Goal: Task Accomplishment & Management: Complete application form

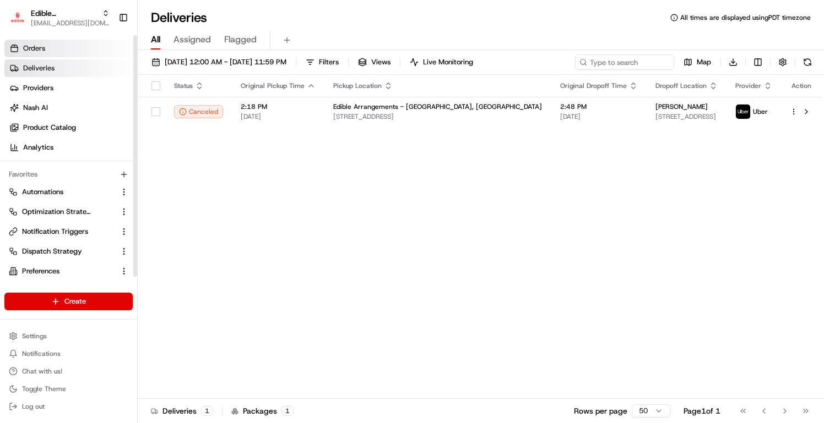
click at [81, 51] on link "Orders" at bounding box center [70, 49] width 133 height 18
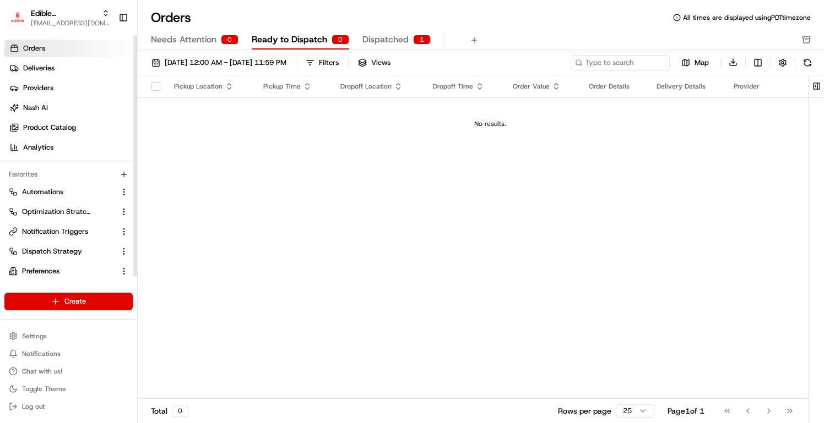
click at [380, 37] on span "Dispatched" at bounding box center [385, 39] width 46 height 13
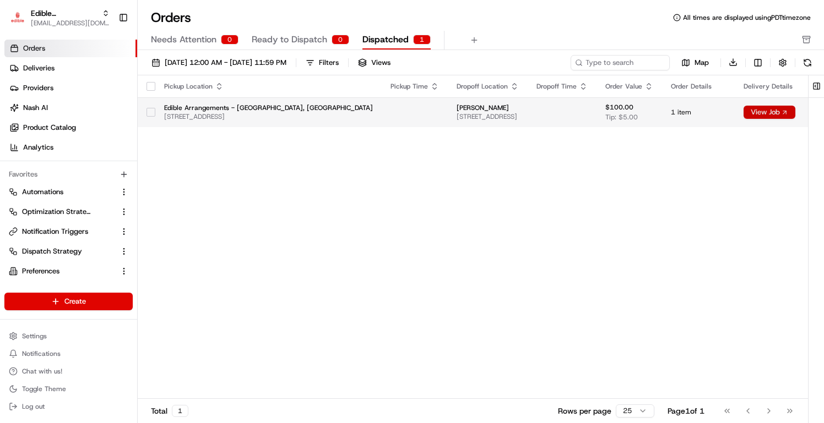
click at [743, 112] on button "View Job" at bounding box center [769, 112] width 52 height 13
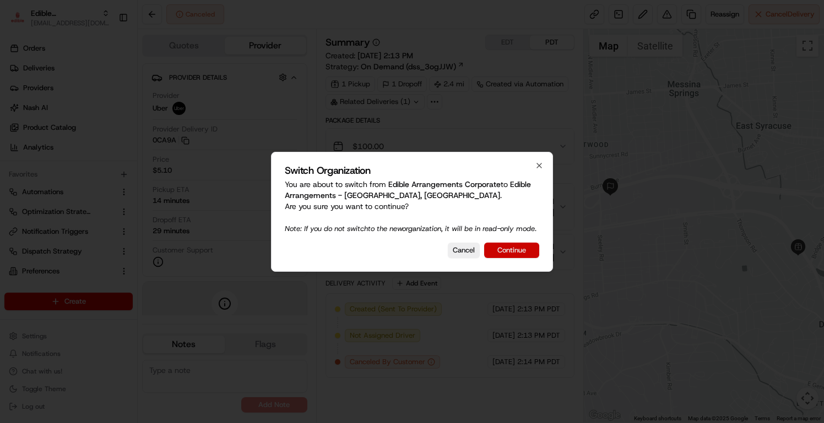
click at [515, 252] on button "Continue" at bounding box center [511, 250] width 55 height 15
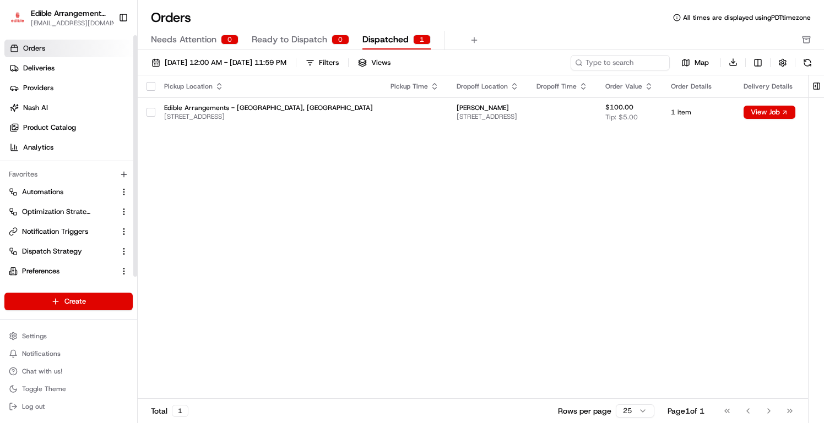
click at [75, 201] on ul "Automations Optimization Strategy Notification Triggers Dispatch Strategy Prefe…" at bounding box center [68, 251] width 128 height 137
click at [76, 198] on button "Automations" at bounding box center [68, 192] width 128 height 18
click at [95, 193] on link "Automations" at bounding box center [62, 192] width 106 height 10
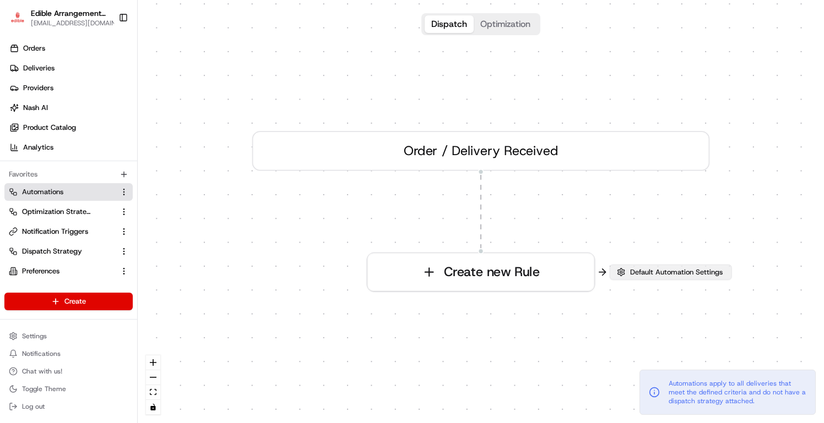
click at [639, 279] on button "Default Automation Settings" at bounding box center [670, 272] width 122 height 15
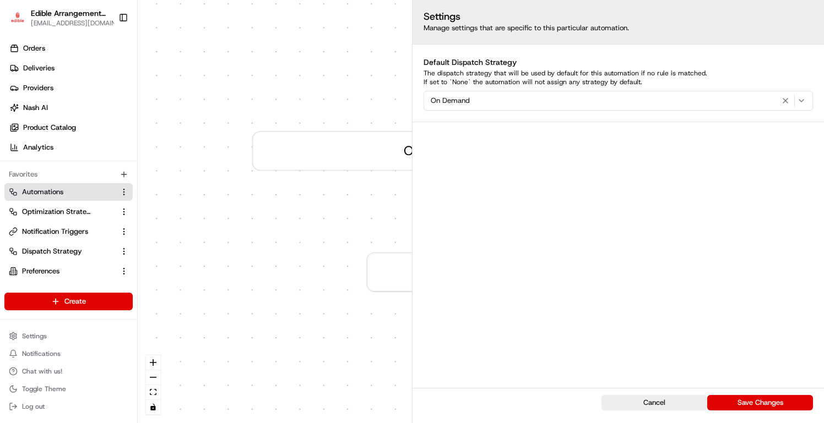
click at [346, 210] on div "0 Order / Delivery Received Create new Rule" at bounding box center [481, 211] width 686 height 423
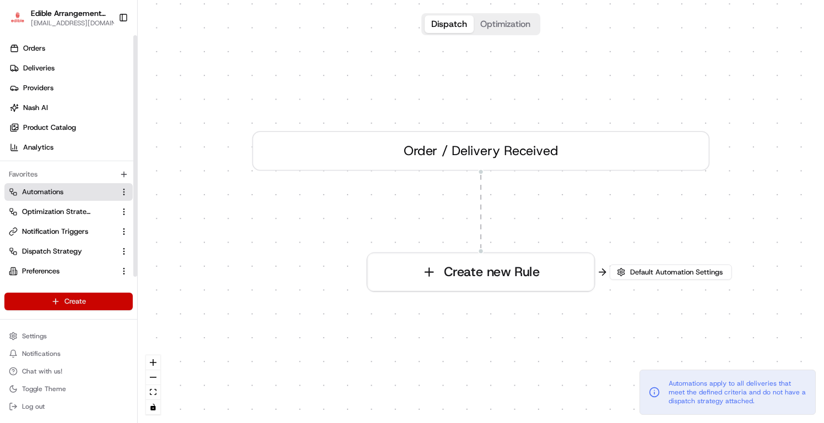
click at [70, 300] on html "Edible Arrangements - Syracuse, NY aleena@usenash.com Toggle Sidebar Orders Del…" at bounding box center [412, 211] width 824 height 423
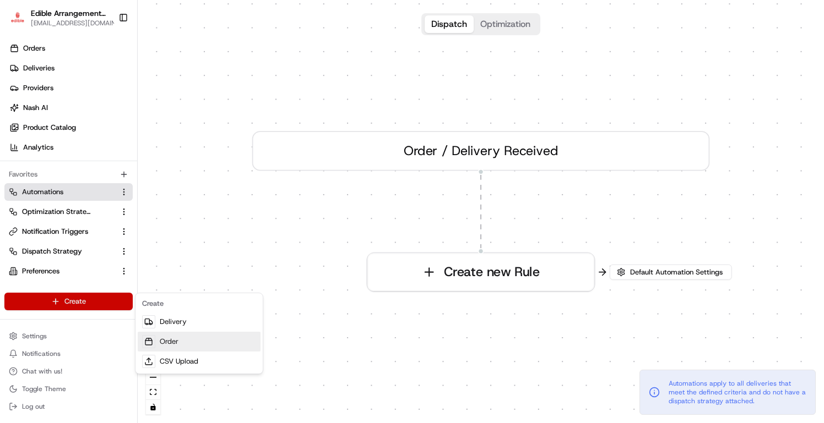
click at [178, 347] on link "Order" at bounding box center [199, 342] width 123 height 20
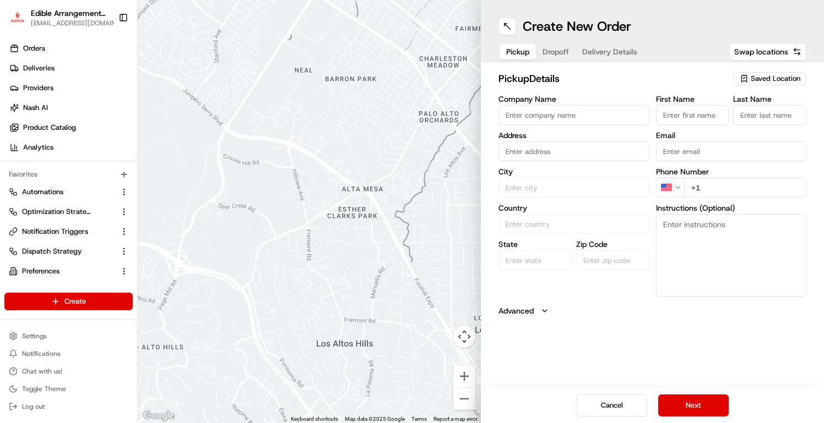
click at [753, 79] on span "Saved Location" at bounding box center [775, 79] width 50 height 10
click at [720, 124] on span "Edible Arrangements - Syracuse, NY (NY860)" at bounding box center [750, 125] width 135 height 20
type input "Edible Arrangements - [GEOGRAPHIC_DATA], [GEOGRAPHIC_DATA]"
type input "[STREET_ADDRESS]"
type input "Syracuse"
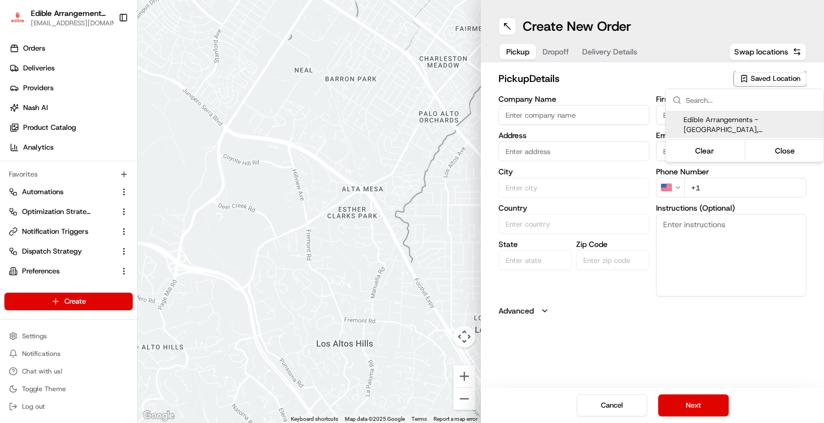
type input "US"
type input "NY"
type input "13214"
type input "NY860@edible.store"
type input "+1 315 449 4438"
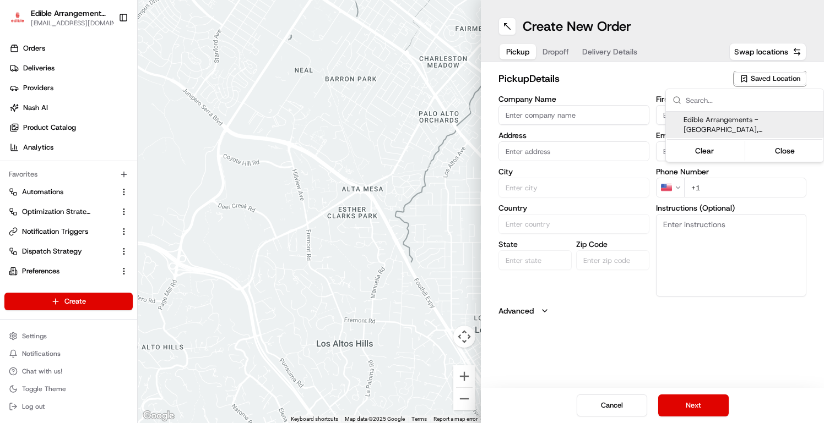
type textarea "Please come inside the store to pick up the arrangement."
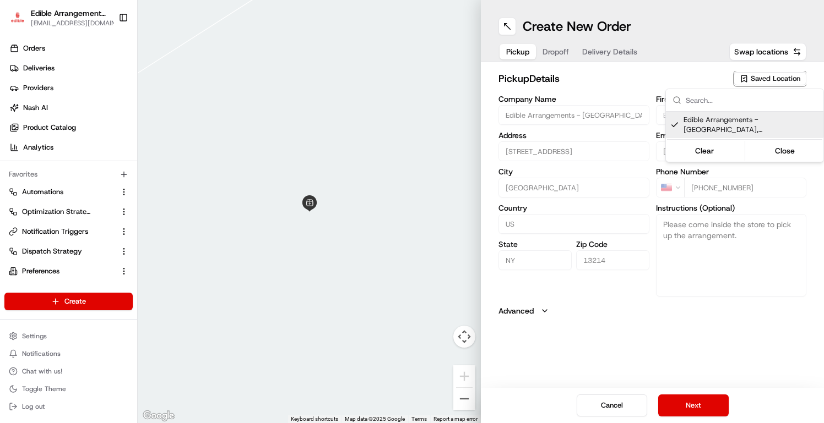
click at [683, 405] on html "Edible Arrangements - Syracuse, NY aleena@usenash.com Toggle Sidebar Orders Del…" at bounding box center [412, 211] width 824 height 423
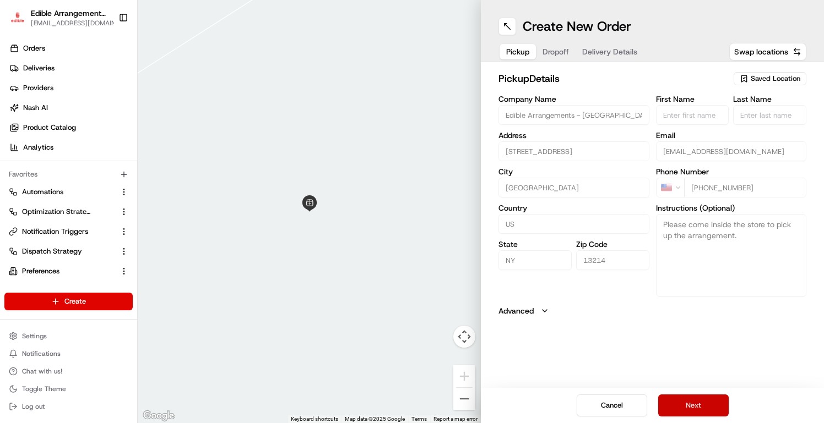
click at [710, 401] on button "Next" at bounding box center [693, 406] width 70 height 22
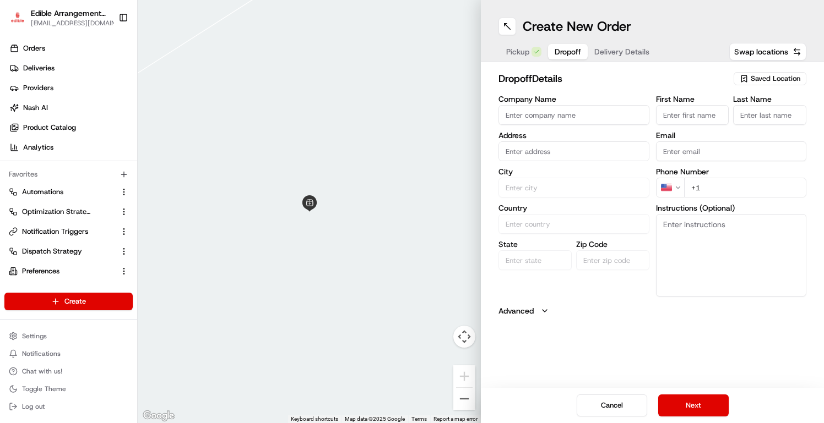
click at [595, 155] on input "text" at bounding box center [573, 152] width 151 height 20
paste input "115 Simon Dr, Syracuse, NY 13224"
click at [587, 173] on div "115 Simon Dr, Syracuse, NY 13224" at bounding box center [573, 174] width 145 height 17
type input "[STREET_ADDRESS]"
type input "Syracuse"
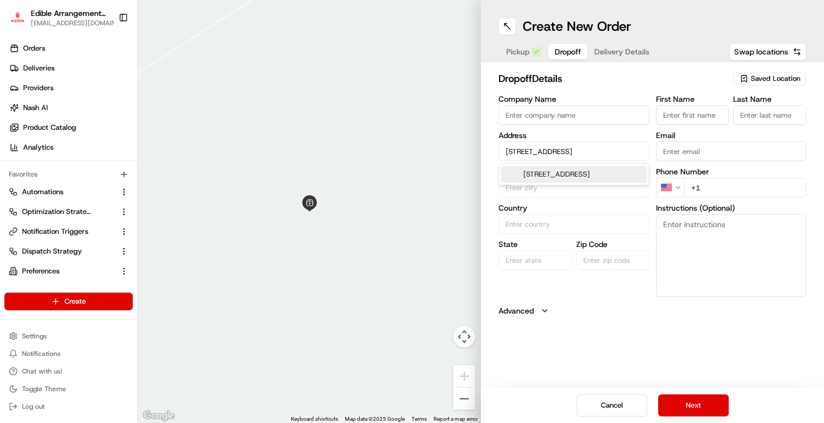
type input "United States"
type input "NY"
type input "13224"
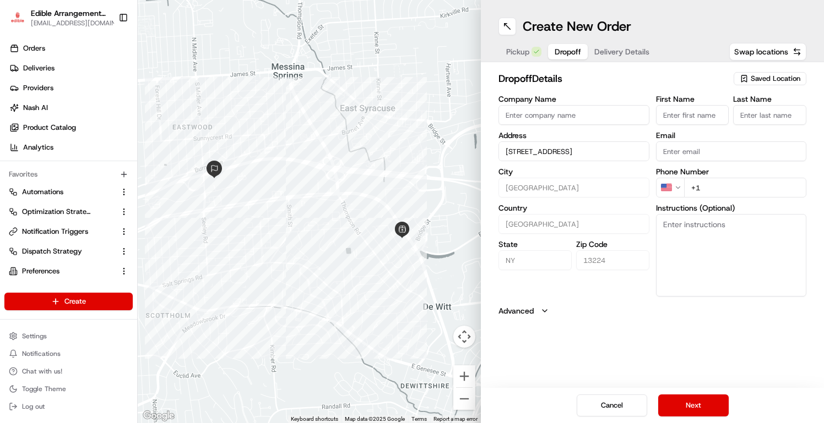
type input "[STREET_ADDRESS]"
click at [722, 183] on input "+1" at bounding box center [745, 188] width 123 height 20
type input "+1 914 439 8898"
click at [710, 399] on button "Next" at bounding box center [693, 406] width 70 height 22
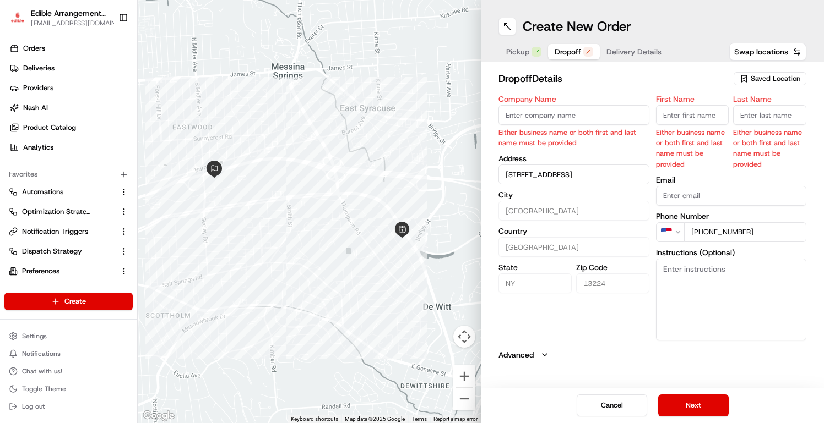
click at [699, 110] on input "First Name" at bounding box center [692, 115] width 73 height 20
type input "Aleena"
click at [765, 99] on label "Last Name" at bounding box center [769, 99] width 73 height 8
click at [765, 105] on input "Last Name" at bounding box center [769, 115] width 73 height 20
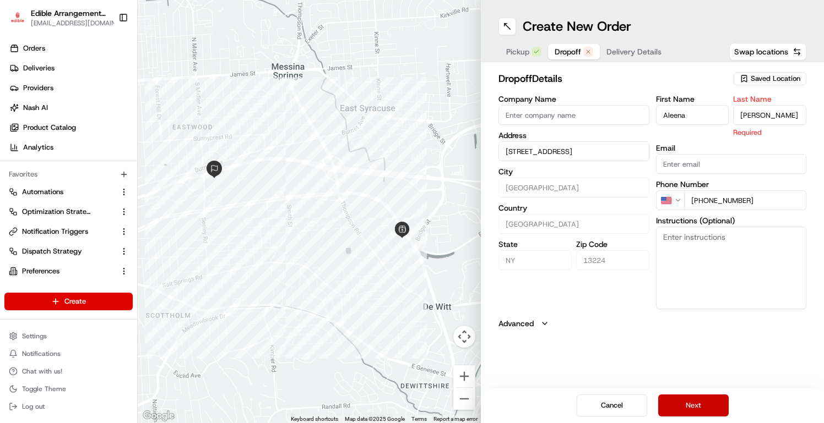
type input "Shabbir"
click at [694, 410] on button "Next" at bounding box center [693, 406] width 70 height 22
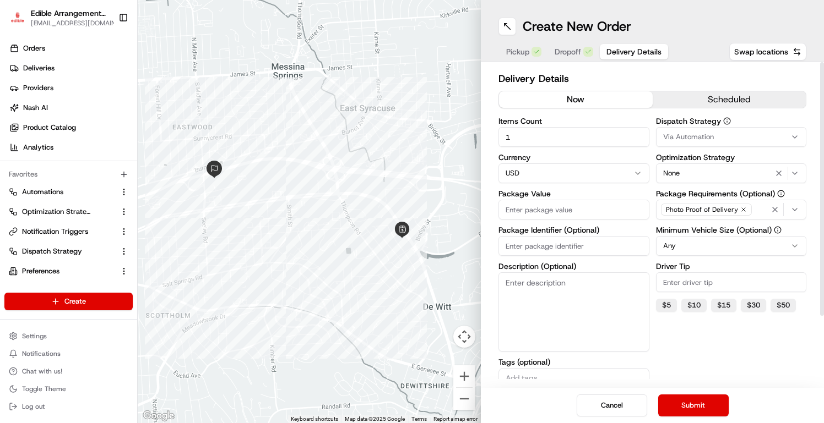
click at [724, 135] on div "Via Automation" at bounding box center [730, 137] width 145 height 10
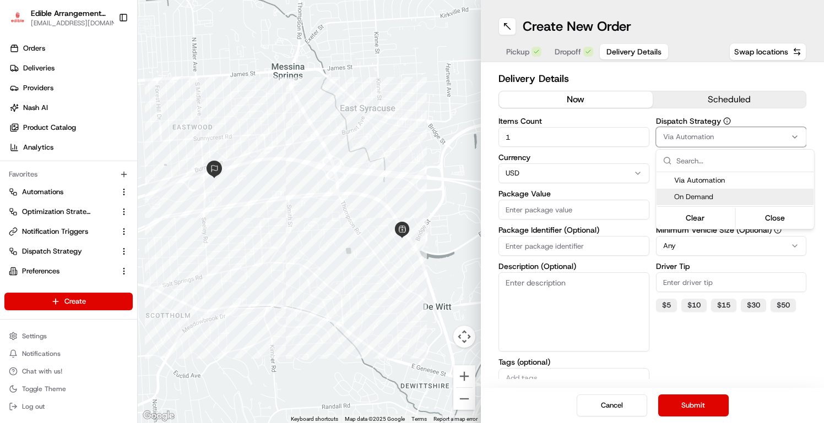
click at [736, 201] on span "On Demand" at bounding box center [741, 197] width 135 height 10
click at [719, 382] on html "Edible Arrangements - Syracuse, NY aleena@usenash.com Toggle Sidebar Orders Del…" at bounding box center [412, 211] width 824 height 423
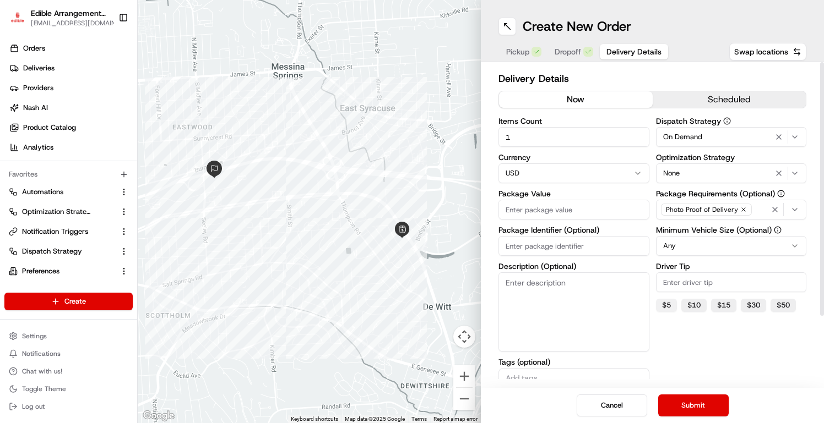
click at [671, 301] on button "$ 5" at bounding box center [666, 305] width 21 height 13
type input "5"
click at [695, 409] on button "Submit" at bounding box center [693, 406] width 70 height 22
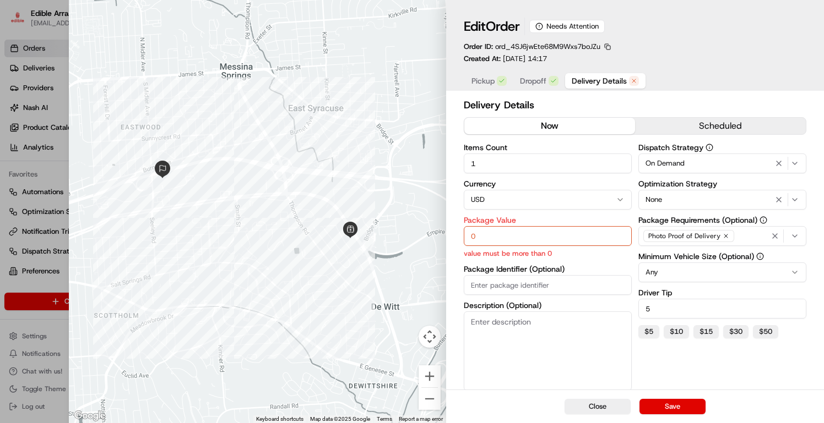
click at [607, 80] on span "Delivery Details" at bounding box center [599, 80] width 55 height 11
click at [514, 233] on input "0" at bounding box center [548, 236] width 168 height 20
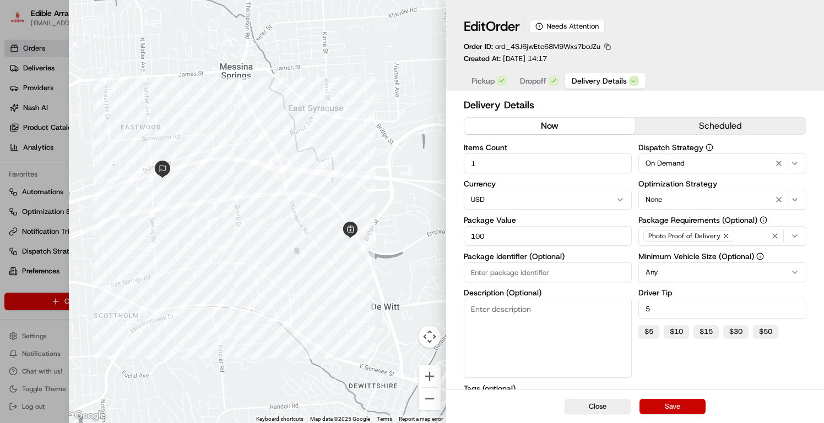
click at [699, 407] on button "Save" at bounding box center [672, 406] width 66 height 15
type input "0"
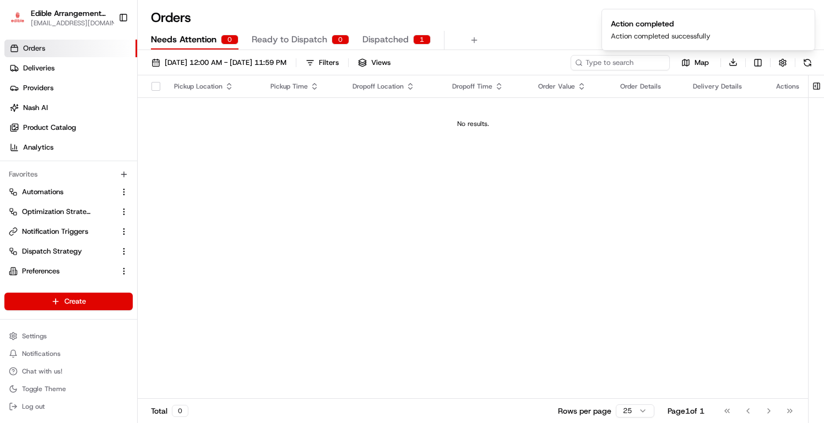
click at [402, 47] on button "Dispatched 1" at bounding box center [396, 40] width 68 height 19
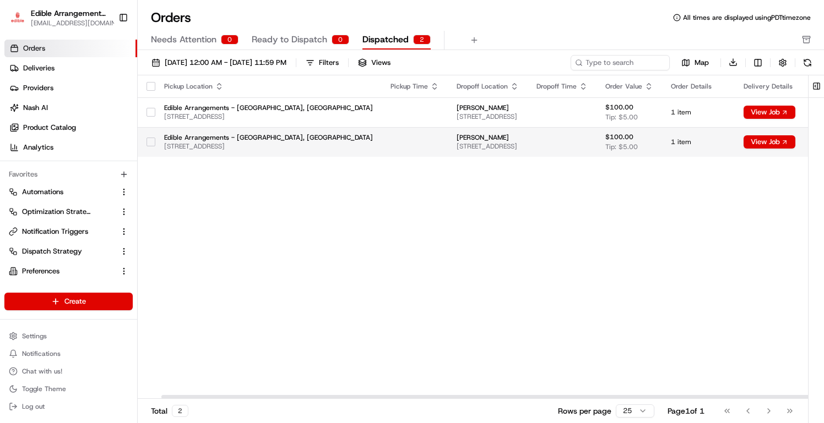
scroll to position [0, 24]
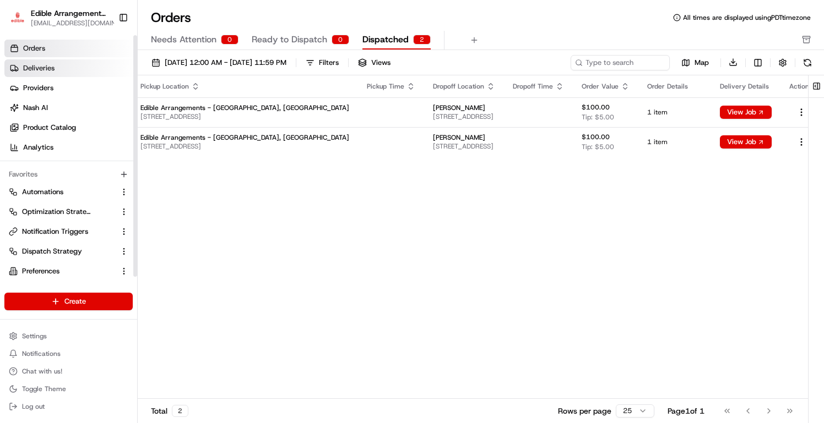
click at [57, 67] on link "Deliveries" at bounding box center [70, 68] width 133 height 18
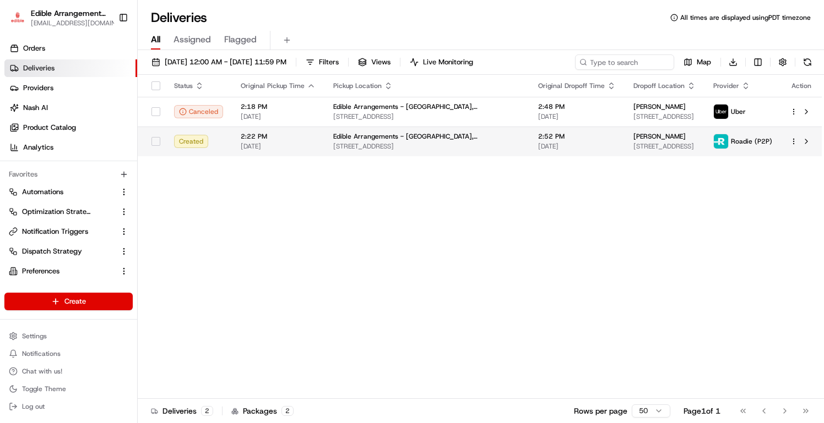
click at [786, 136] on td at bounding box center [801, 142] width 41 height 30
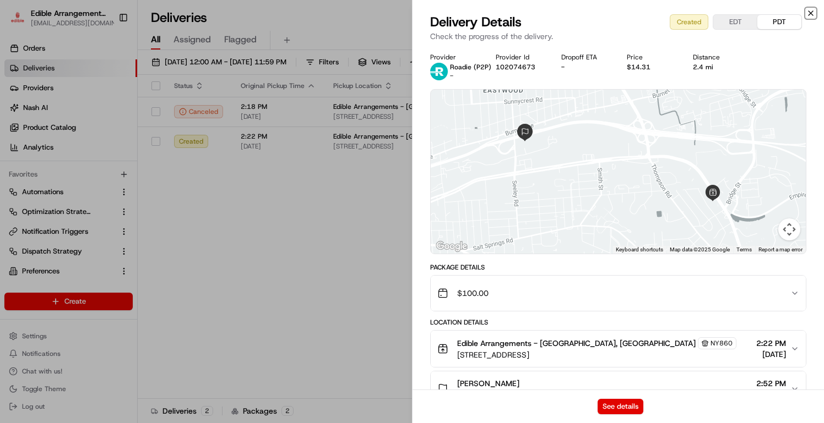
click at [814, 10] on icon "button" at bounding box center [810, 13] width 9 height 9
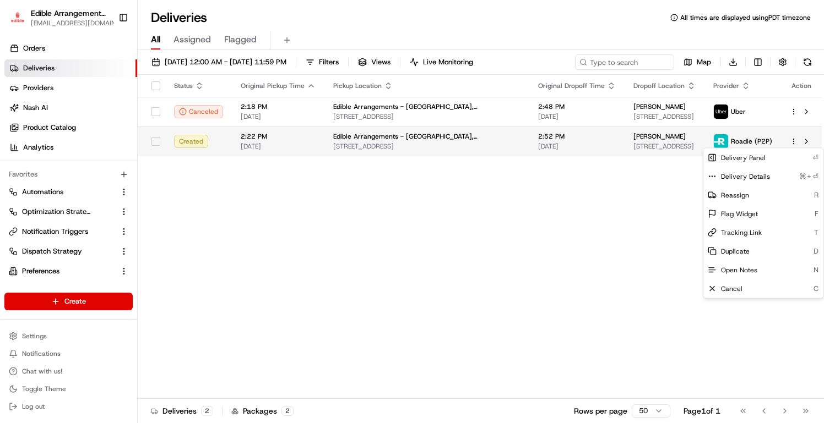
click at [796, 142] on html "Edible Arrangements - Syracuse, NY aleena@usenash.com Toggle Sidebar Orders Del…" at bounding box center [412, 211] width 824 height 423
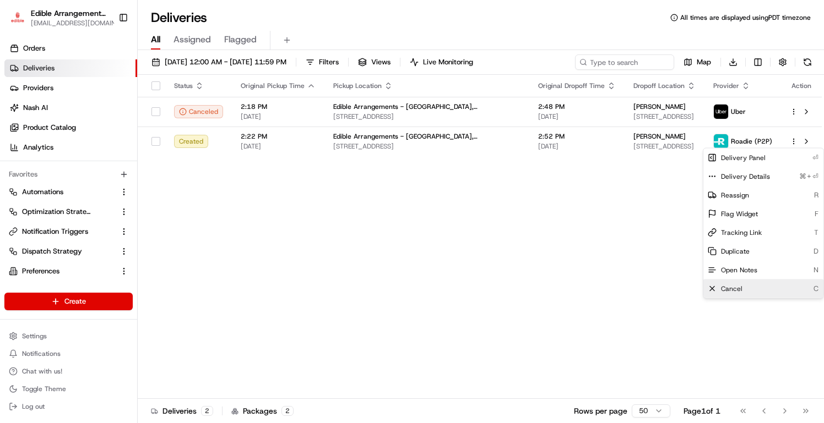
click at [761, 282] on div "Cancel C" at bounding box center [763, 289] width 120 height 19
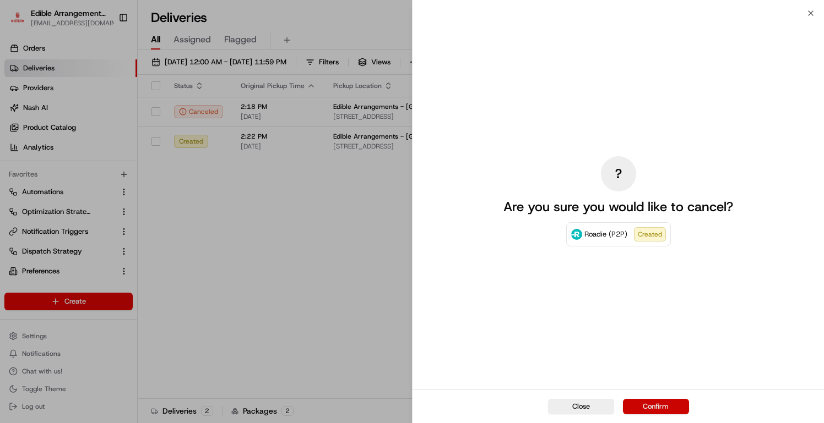
click at [668, 407] on button "Confirm" at bounding box center [656, 406] width 66 height 15
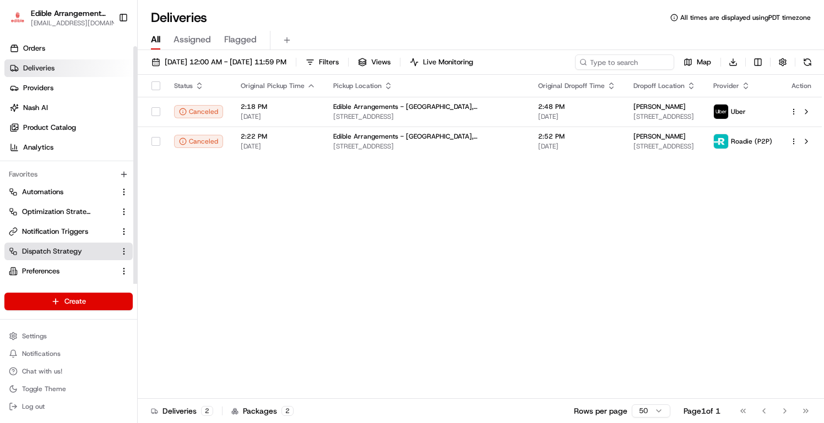
scroll to position [25, 0]
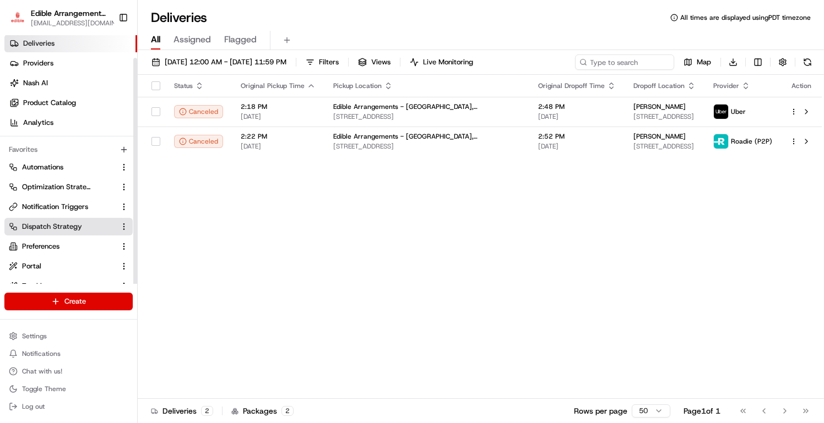
click at [82, 227] on link "Dispatch Strategy" at bounding box center [62, 227] width 106 height 10
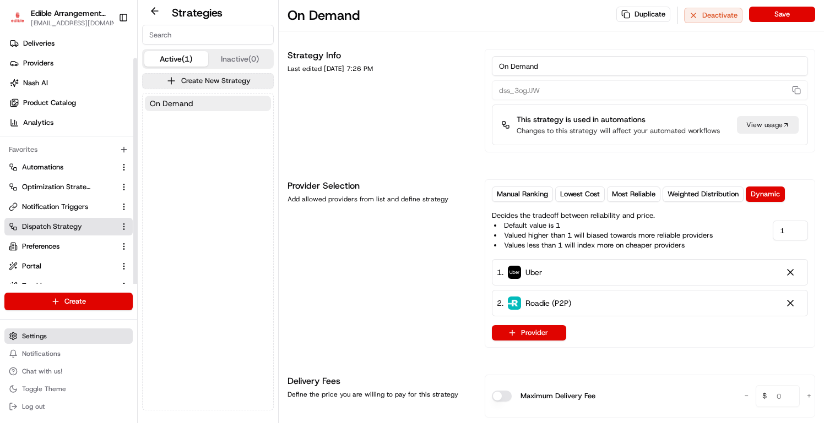
click at [55, 329] on button "Settings" at bounding box center [68, 336] width 128 height 15
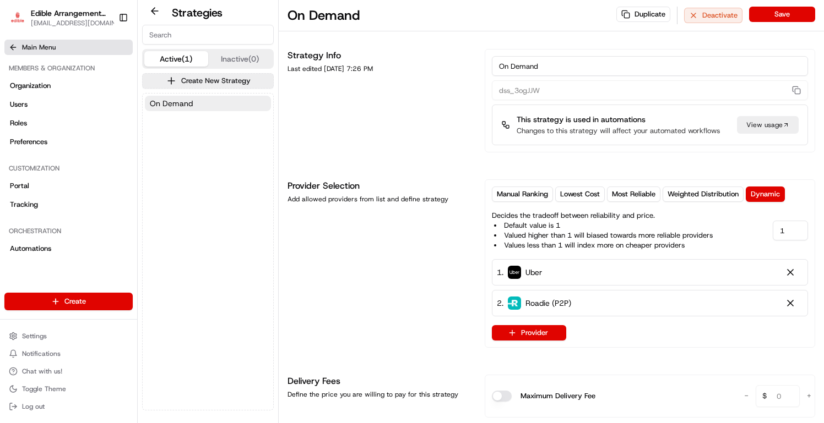
click at [18, 47] on button "Main Menu" at bounding box center [68, 47] width 128 height 15
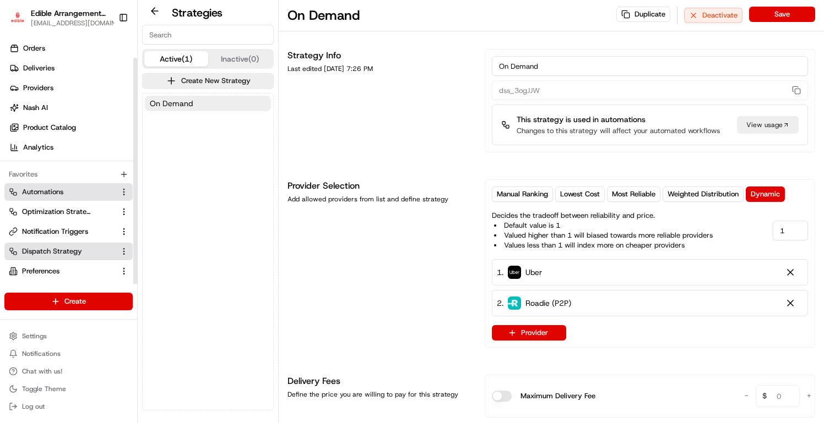
scroll to position [25, 0]
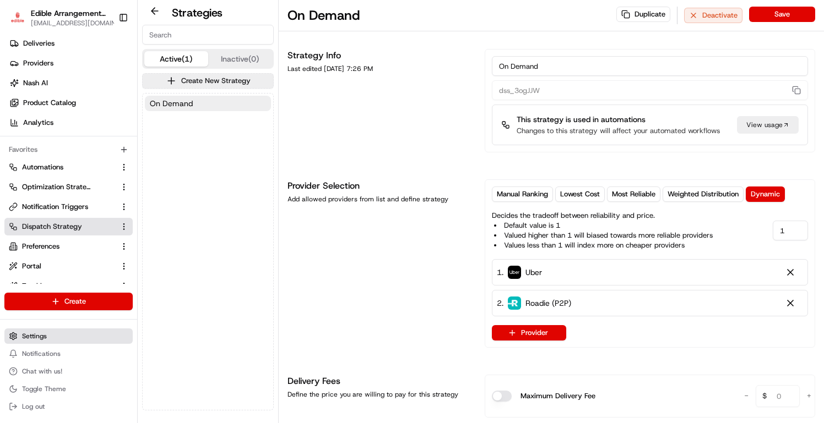
click at [60, 333] on button "Settings" at bounding box center [68, 336] width 128 height 15
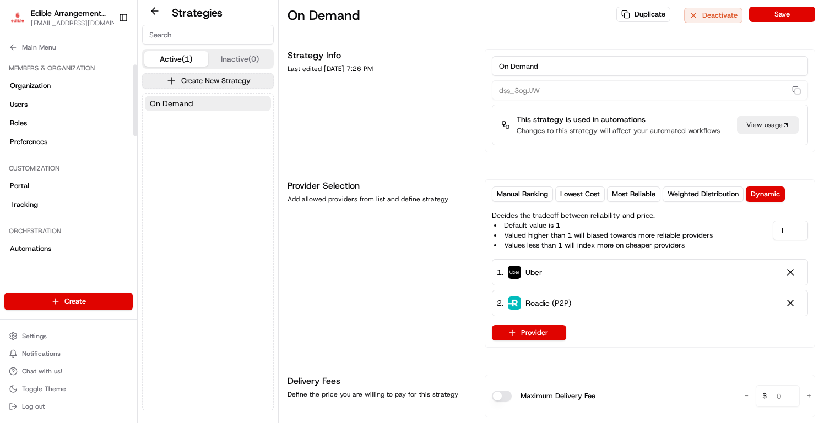
scroll to position [374, 0]
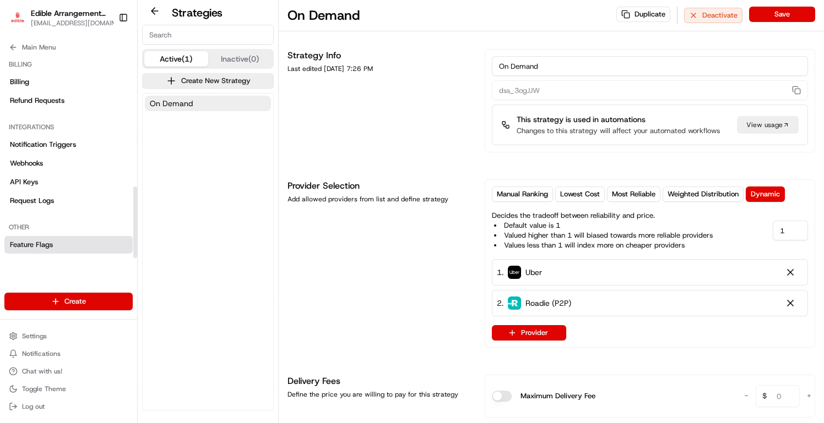
click at [55, 243] on link "Feature Flags" at bounding box center [68, 245] width 128 height 18
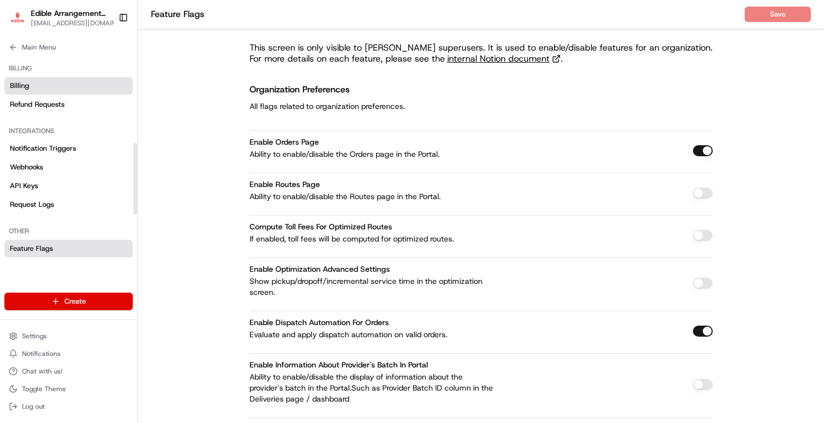
scroll to position [223, 0]
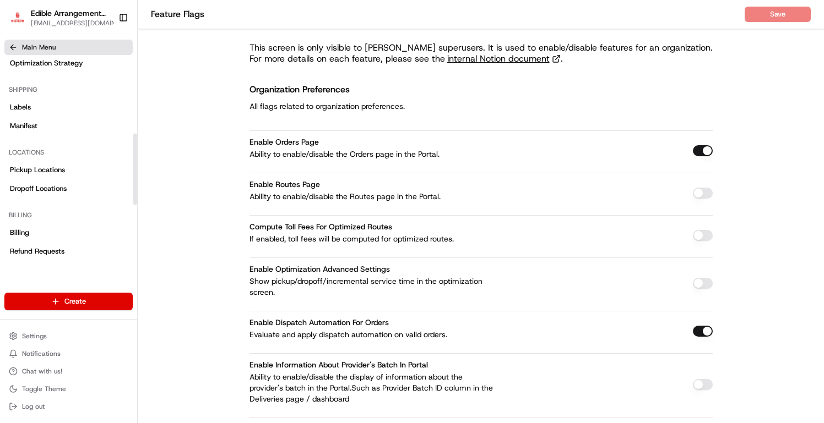
click at [16, 45] on icon at bounding box center [13, 47] width 9 height 9
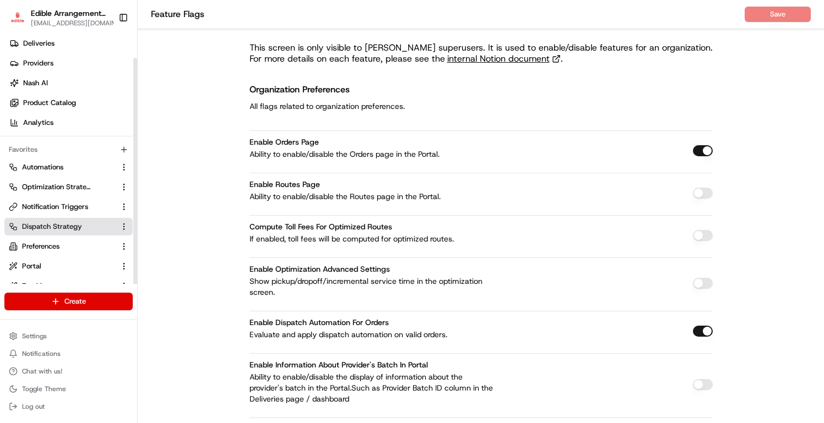
click at [69, 224] on span "Dispatch Strategy" at bounding box center [52, 227] width 60 height 10
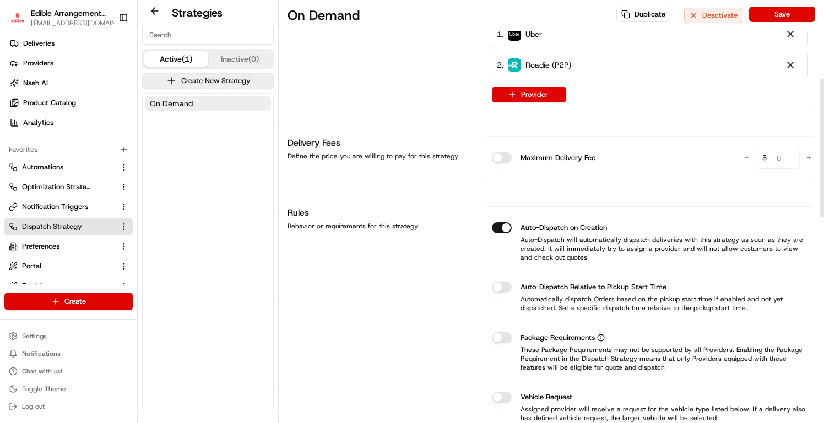
scroll to position [249, 0]
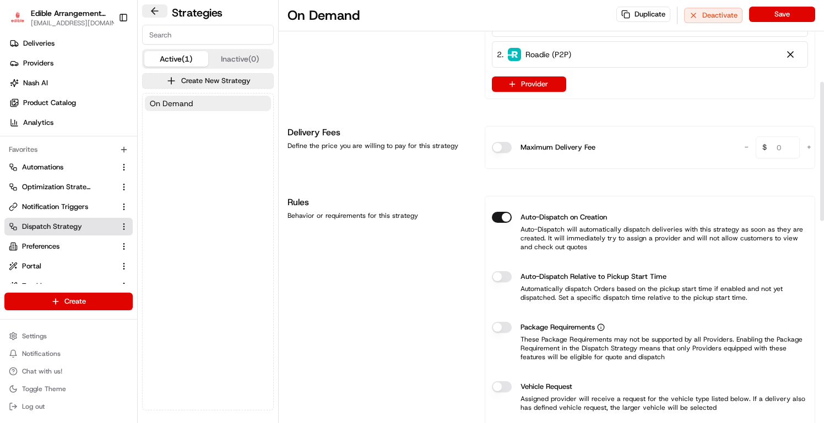
click at [157, 14] on button at bounding box center [154, 10] width 25 height 13
